Goal: Check status: Check status

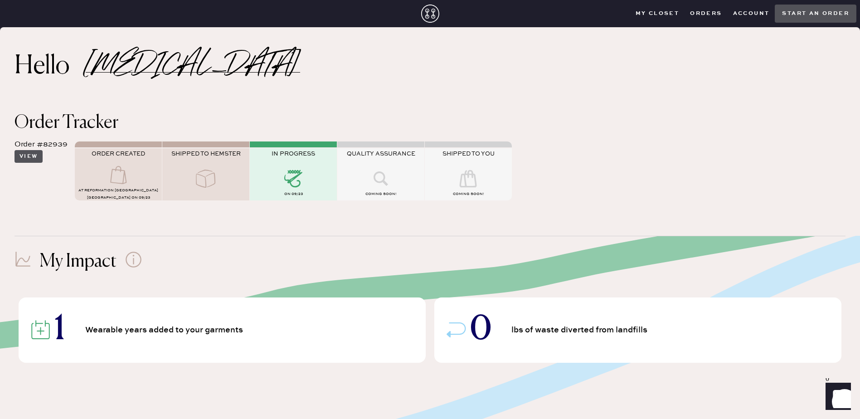
click at [26, 155] on button "View" at bounding box center [28, 156] width 28 height 13
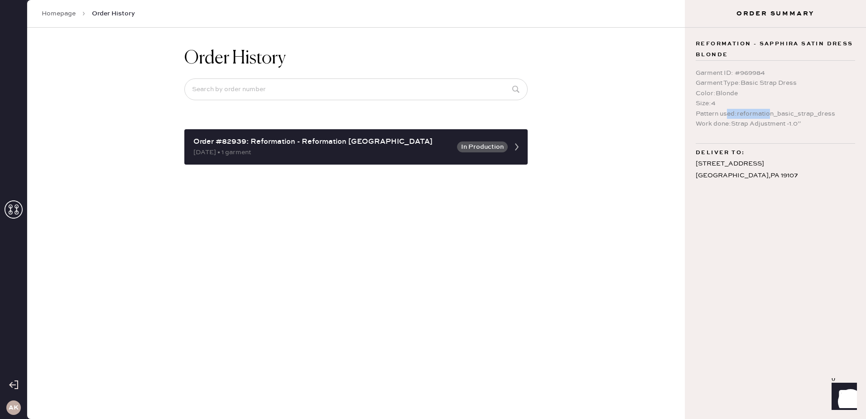
drag, startPoint x: 730, startPoint y: 114, endPoint x: 772, endPoint y: 118, distance: 42.3
click at [772, 117] on div "Pattern used : reformation_basic_strap_dress" at bounding box center [775, 114] width 159 height 10
click at [772, 121] on div "Work done : Strap Adjustment -1.0”" at bounding box center [775, 124] width 159 height 10
drag, startPoint x: 758, startPoint y: 124, endPoint x: 797, endPoint y: 124, distance: 39.4
click at [797, 124] on div "Work done : Strap Adjustment -1.0”" at bounding box center [775, 124] width 159 height 10
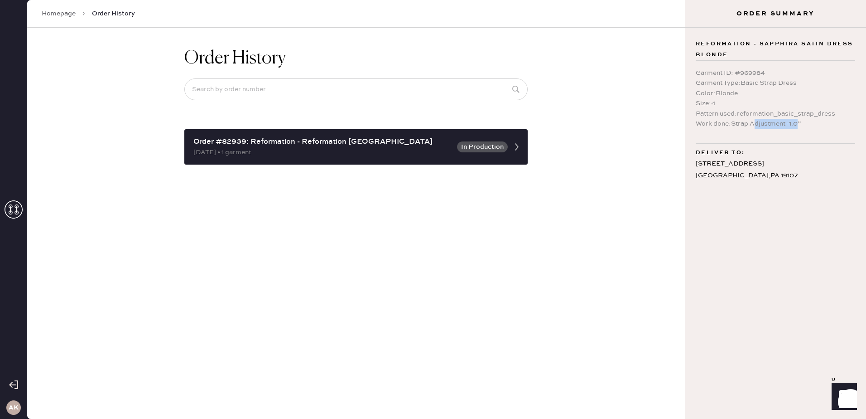
click at [797, 124] on div "Work done : Strap Adjustment -1.0”" at bounding box center [775, 124] width 159 height 10
click at [779, 125] on div "Work done : Strap Adjustment -1.0”" at bounding box center [775, 124] width 159 height 10
click at [704, 176] on div "[STREET_ADDRESS]" at bounding box center [775, 169] width 159 height 23
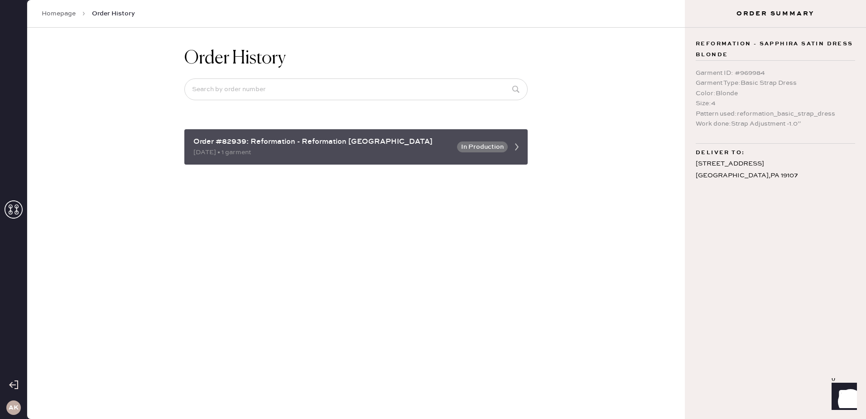
click at [432, 135] on div "Order #82939: Reformation - Reformation Gold Coast Chicago 09/23/2025 • 1 garme…" at bounding box center [355, 146] width 343 height 35
click at [440, 149] on div "[DATE] • 1 garment" at bounding box center [322, 152] width 258 height 10
click at [503, 146] on button "In Production" at bounding box center [482, 146] width 51 height 11
click at [504, 145] on button "In Production" at bounding box center [482, 146] width 51 height 11
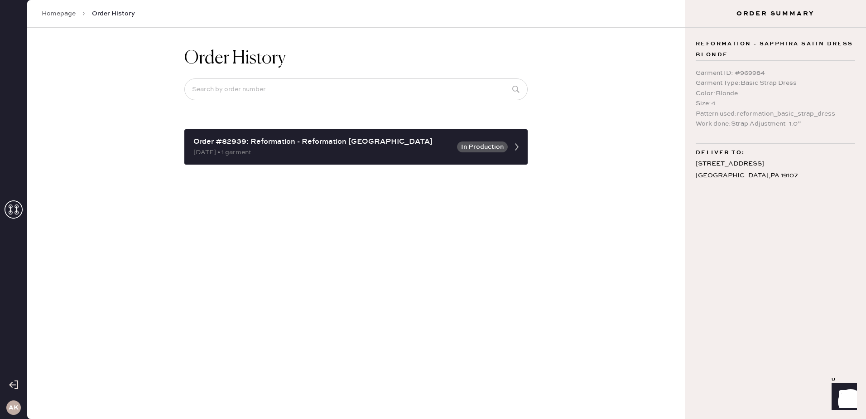
click at [67, 13] on link "Homepage" at bounding box center [59, 13] width 34 height 9
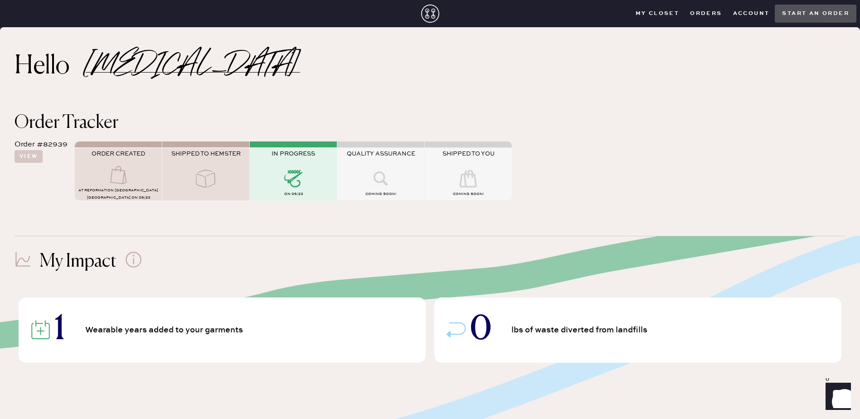
click at [287, 181] on use at bounding box center [293, 178] width 18 height 17
click at [390, 186] on icon at bounding box center [380, 178] width 36 height 18
click at [316, 183] on div at bounding box center [293, 179] width 87 height 20
click at [29, 159] on button "View" at bounding box center [28, 156] width 28 height 13
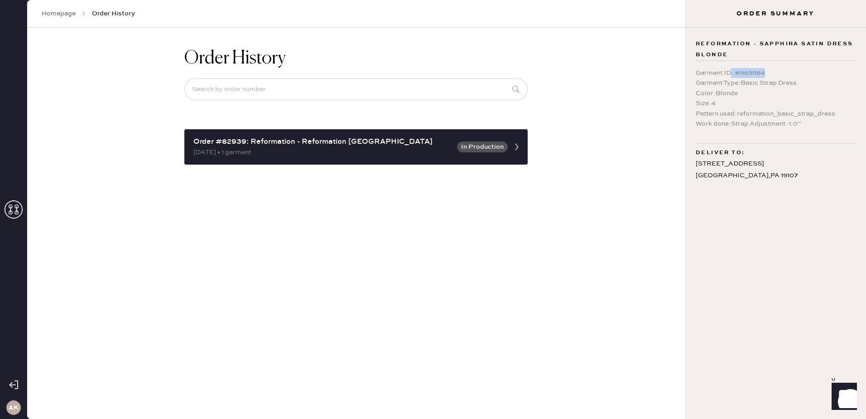
drag, startPoint x: 732, startPoint y: 72, endPoint x: 782, endPoint y: 74, distance: 49.9
click at [782, 74] on div "Garment ID : # 969984" at bounding box center [775, 73] width 159 height 10
drag, startPoint x: 716, startPoint y: 84, endPoint x: 793, endPoint y: 82, distance: 76.6
click at [793, 82] on div "Garment Type : Basic Strap Dress" at bounding box center [775, 83] width 159 height 10
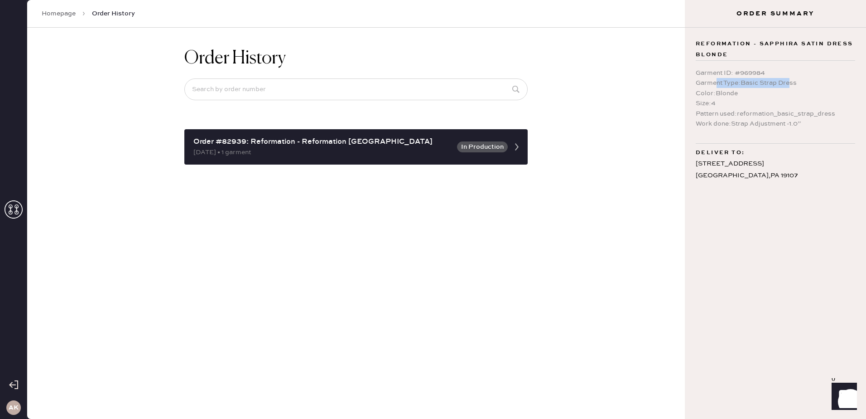
drag, startPoint x: 793, startPoint y: 82, endPoint x: 785, endPoint y: 90, distance: 10.9
click at [793, 82] on div "Garment Type : Basic Strap Dress" at bounding box center [775, 83] width 159 height 10
drag, startPoint x: 720, startPoint y: 98, endPoint x: 698, endPoint y: 98, distance: 22.2
click at [698, 98] on div "Garment ID : # 969984 Garment Type : Basic Strap Dress Color : Blonde Size : 4 …" at bounding box center [775, 98] width 159 height 61
drag, startPoint x: 698, startPoint y: 98, endPoint x: 705, endPoint y: 112, distance: 15.0
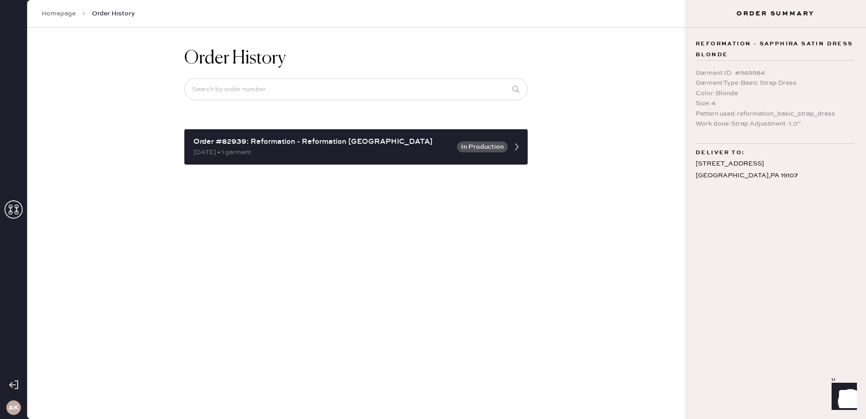
click at [705, 112] on div "Pattern used : reformation_basic_strap_dress" at bounding box center [775, 114] width 159 height 10
click at [756, 114] on div "Pattern used : reformation_basic_strap_dress" at bounding box center [775, 114] width 159 height 10
drag, startPoint x: 756, startPoint y: 114, endPoint x: 778, endPoint y: 116, distance: 21.4
click at [778, 116] on div "Pattern used : reformation_basic_strap_dress" at bounding box center [775, 114] width 159 height 10
click at [769, 126] on div "Work done : Strap Adjustment -1.0”" at bounding box center [775, 124] width 159 height 10
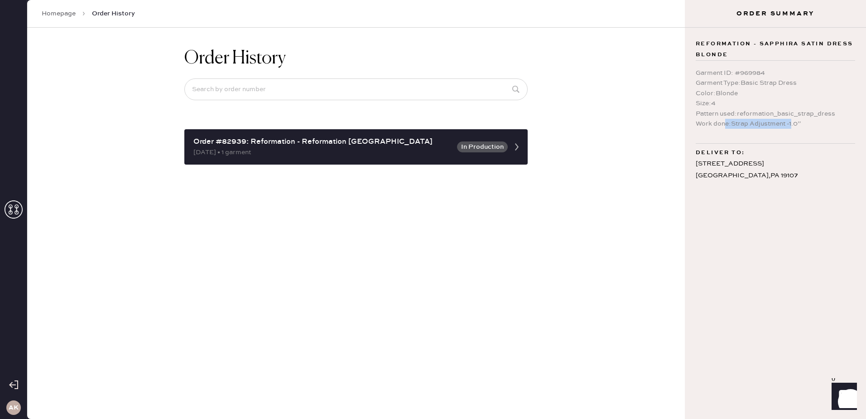
drag, startPoint x: 725, startPoint y: 121, endPoint x: 792, endPoint y: 127, distance: 66.8
click at [792, 127] on div "Work done : Strap Adjustment -1.0”" at bounding box center [775, 124] width 159 height 10
click at [723, 173] on div "[STREET_ADDRESS]" at bounding box center [775, 169] width 159 height 23
click at [792, 182] on div "Reformation - Sapphira Satin Dress Blonde Garment ID : # 969984 Garment Type : …" at bounding box center [775, 223] width 181 height 391
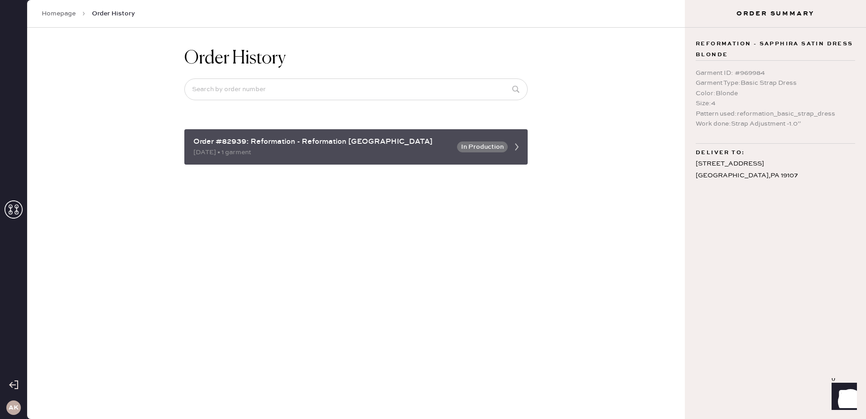
click at [518, 146] on use at bounding box center [517, 146] width 4 height 7
click at [490, 146] on button "In Production" at bounding box center [482, 146] width 51 height 11
